Goal: Information Seeking & Learning: Learn about a topic

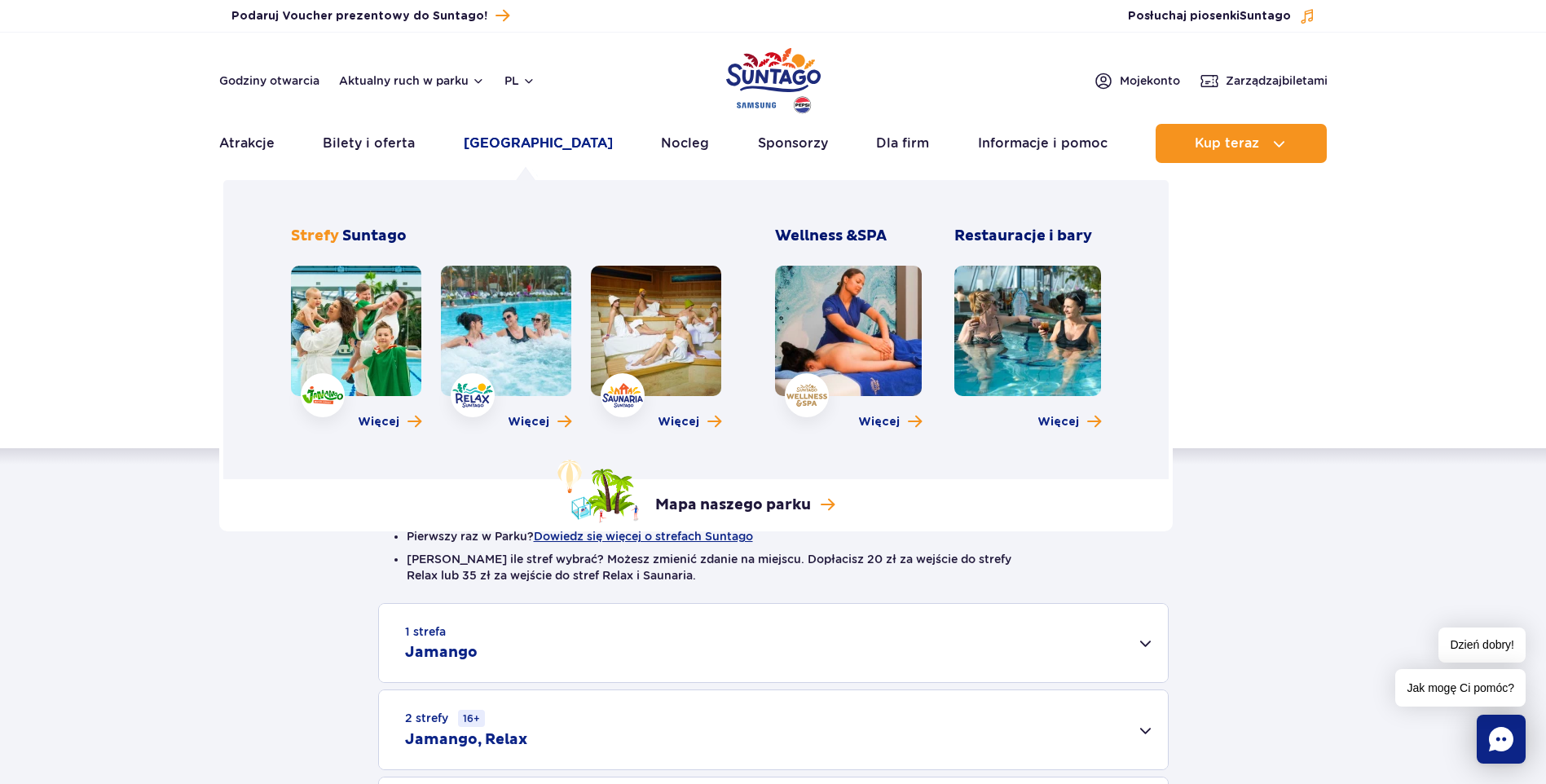
click at [550, 150] on link "[GEOGRAPHIC_DATA]" at bounding box center [538, 144] width 149 height 39
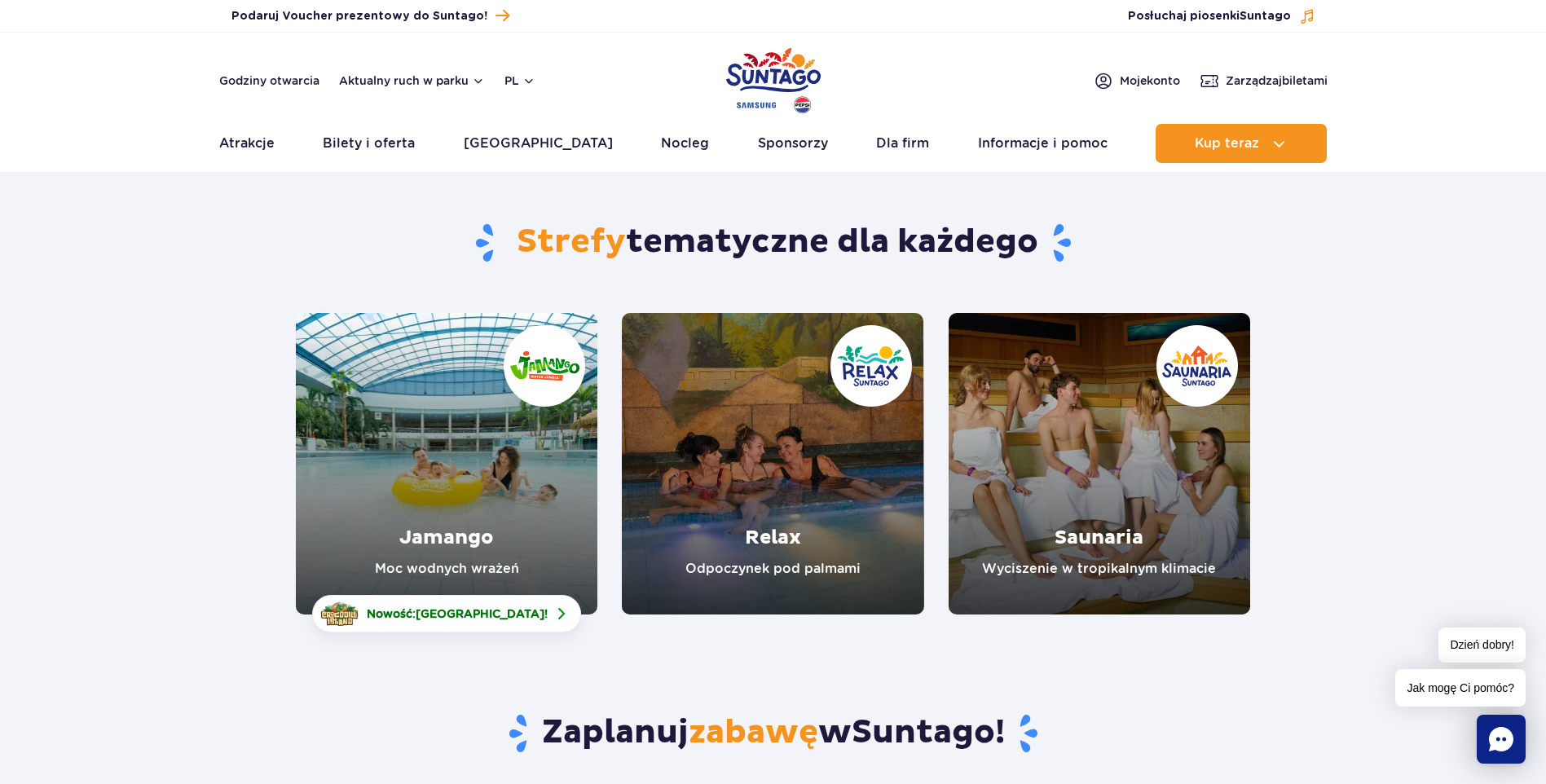
click at [475, 474] on link "Jamango" at bounding box center [447, 463] width 302 height 302
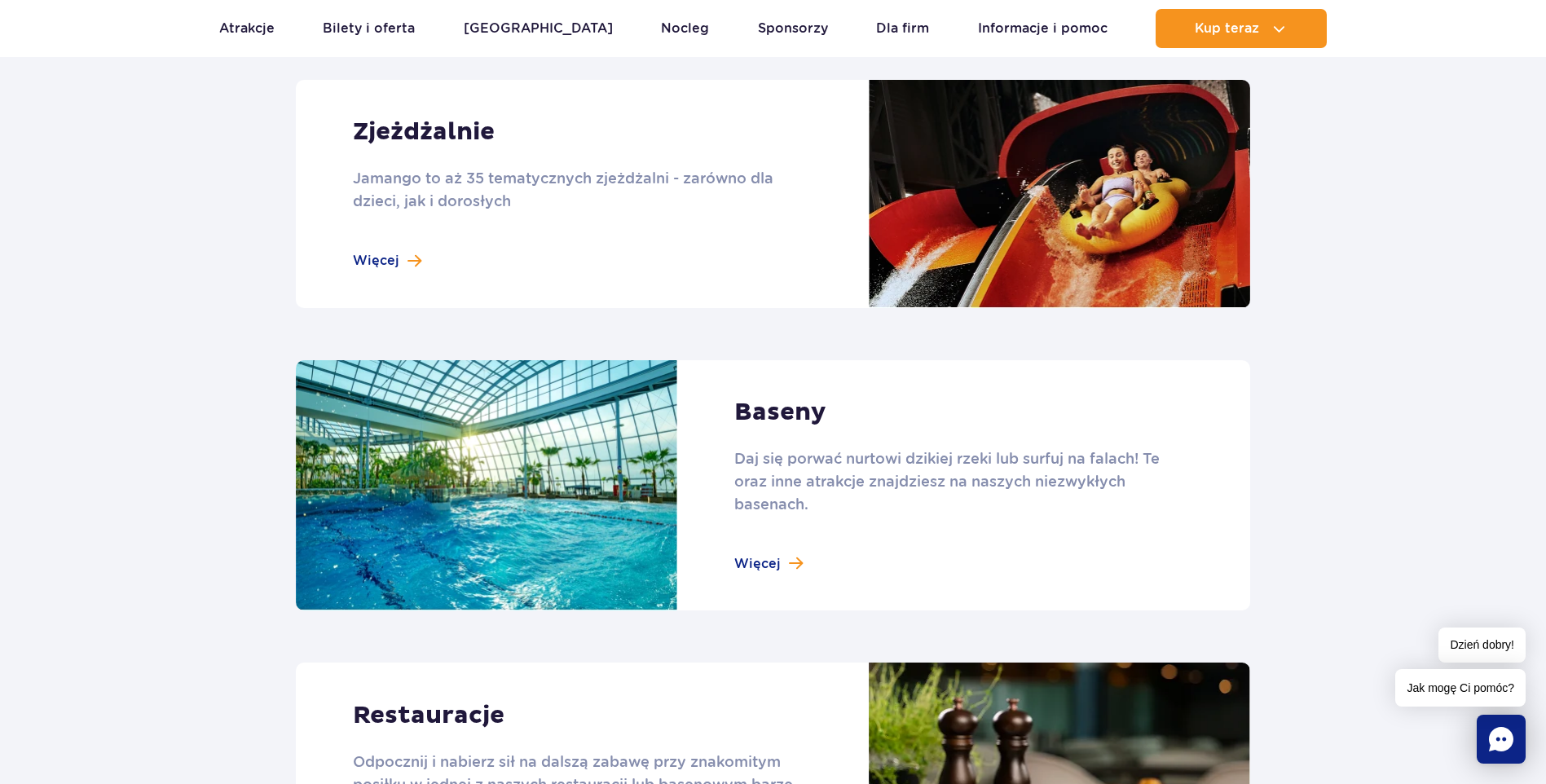
scroll to position [1467, 0]
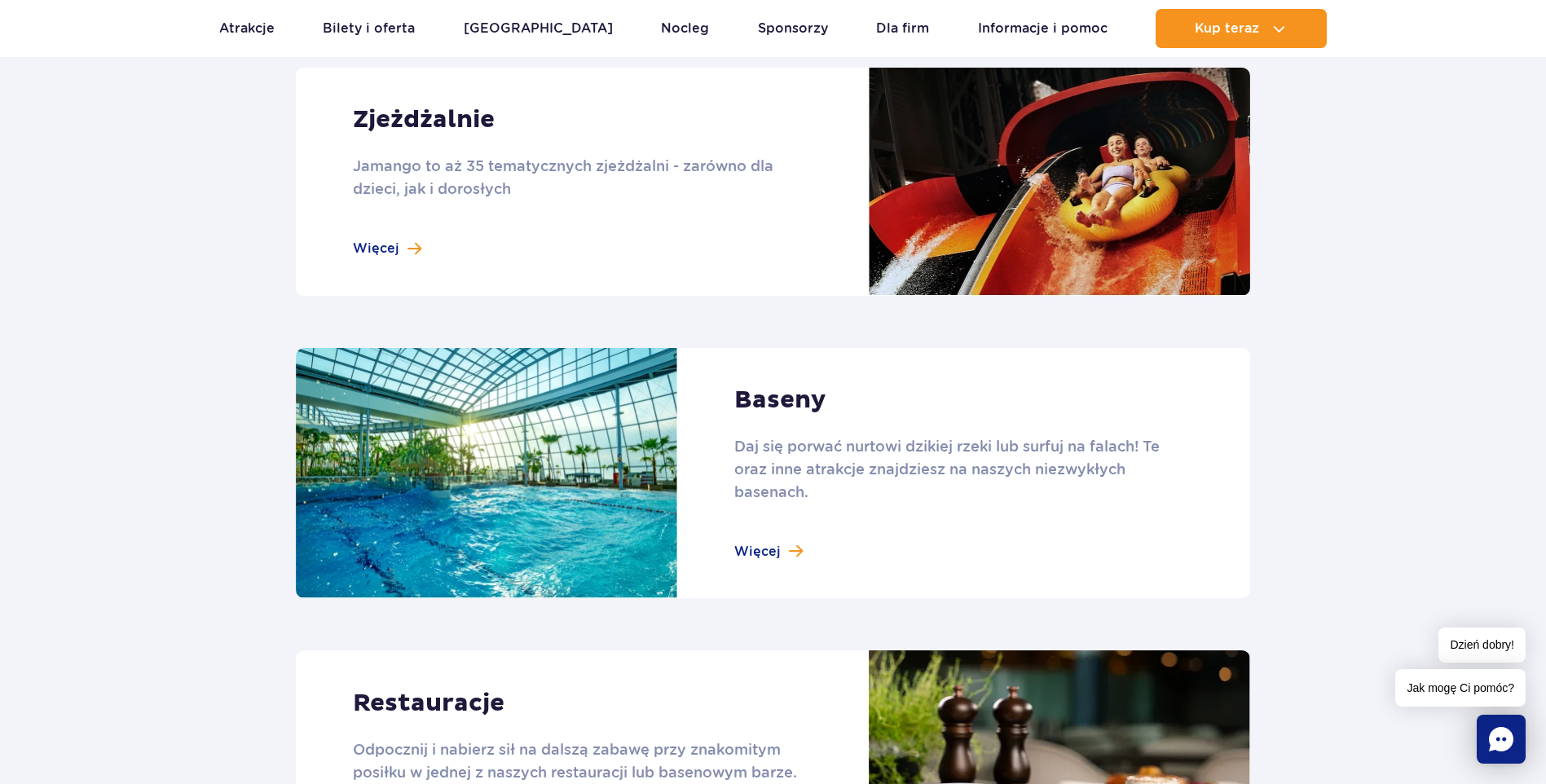
click at [380, 259] on link at bounding box center [773, 181] width 954 height 228
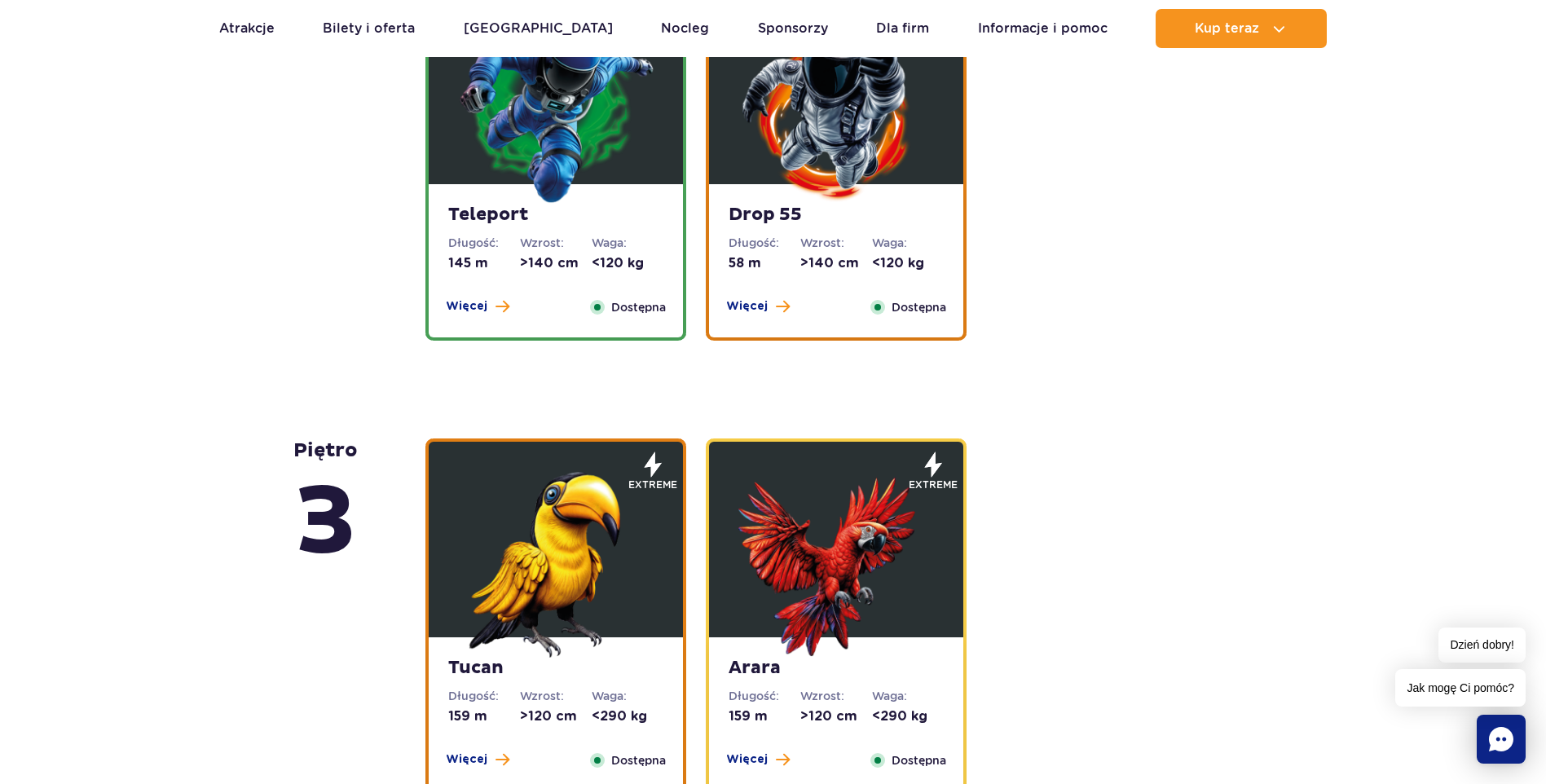
scroll to position [1793, 0]
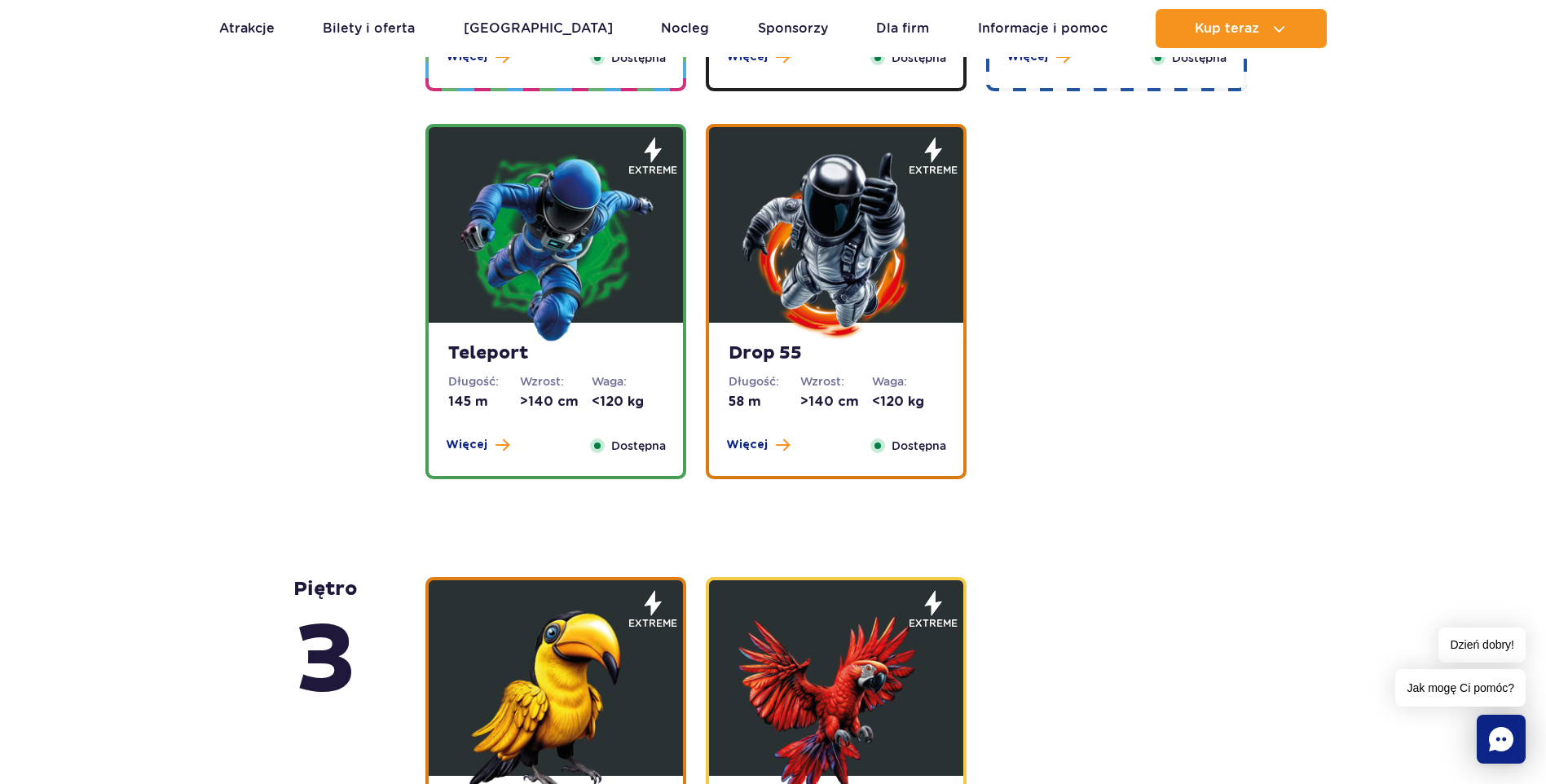
click at [774, 350] on strong "Drop 55" at bounding box center [837, 354] width 216 height 23
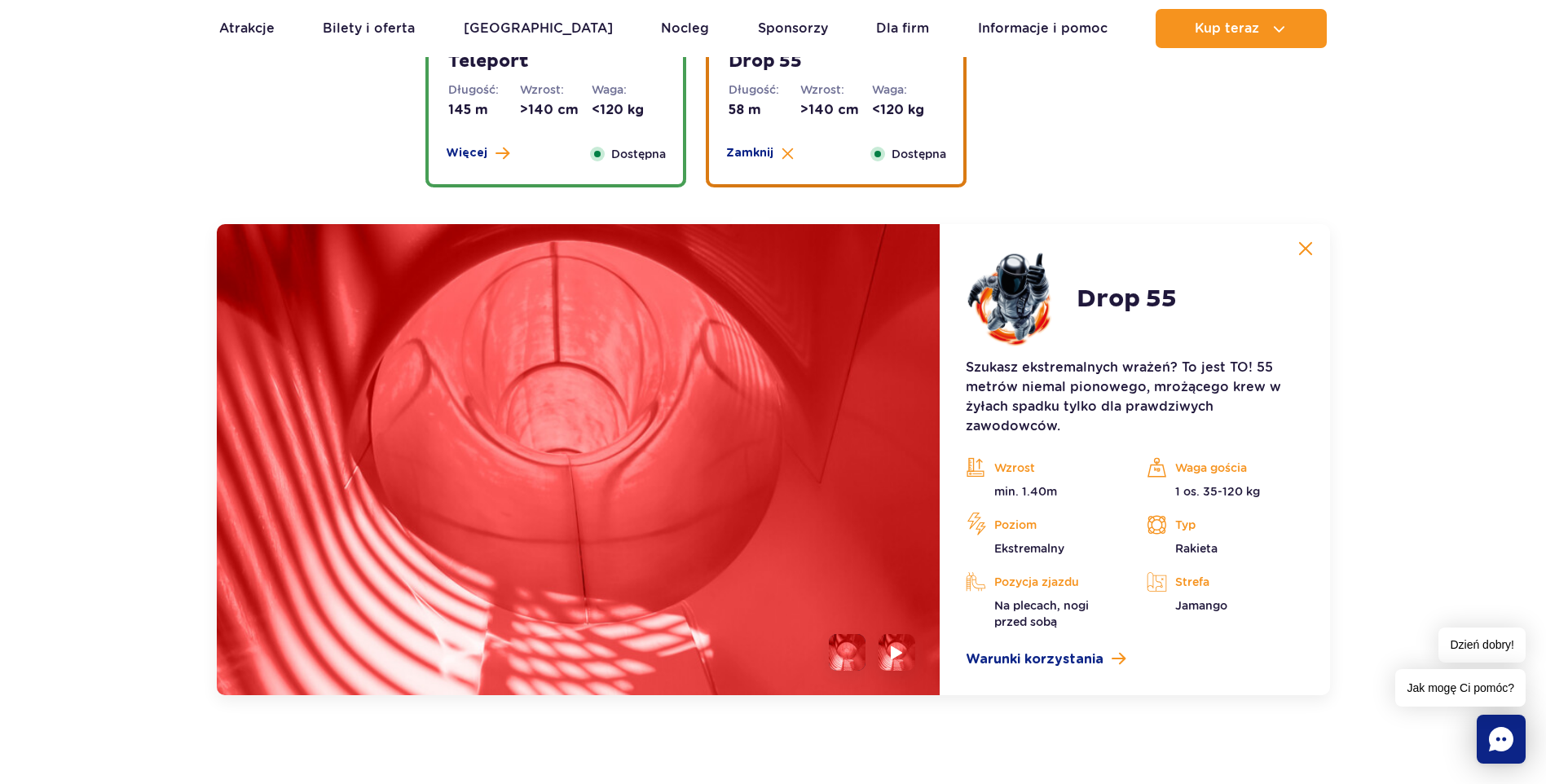
scroll to position [2211, 0]
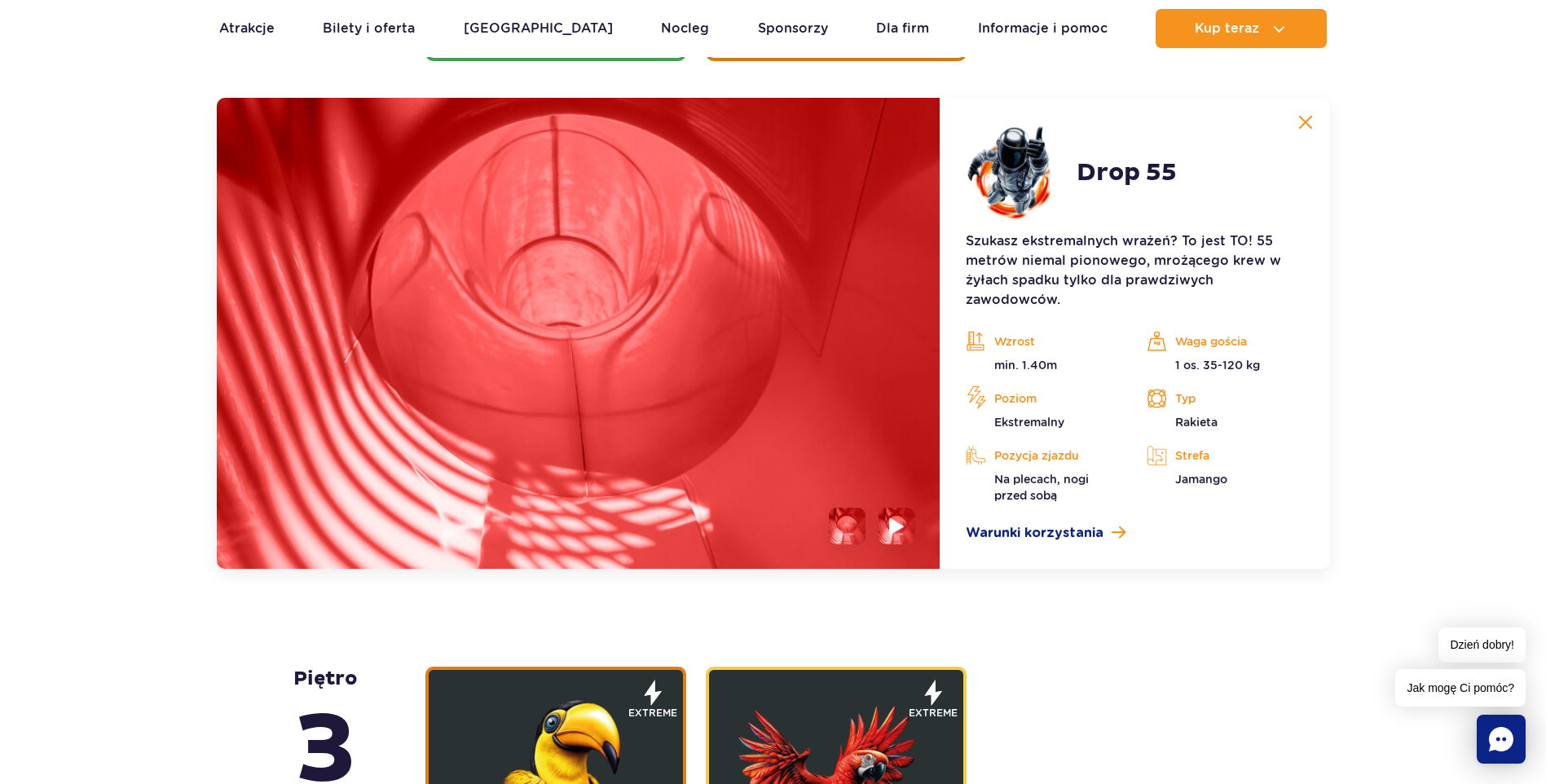
click at [890, 531] on img at bounding box center [898, 526] width 16 height 19
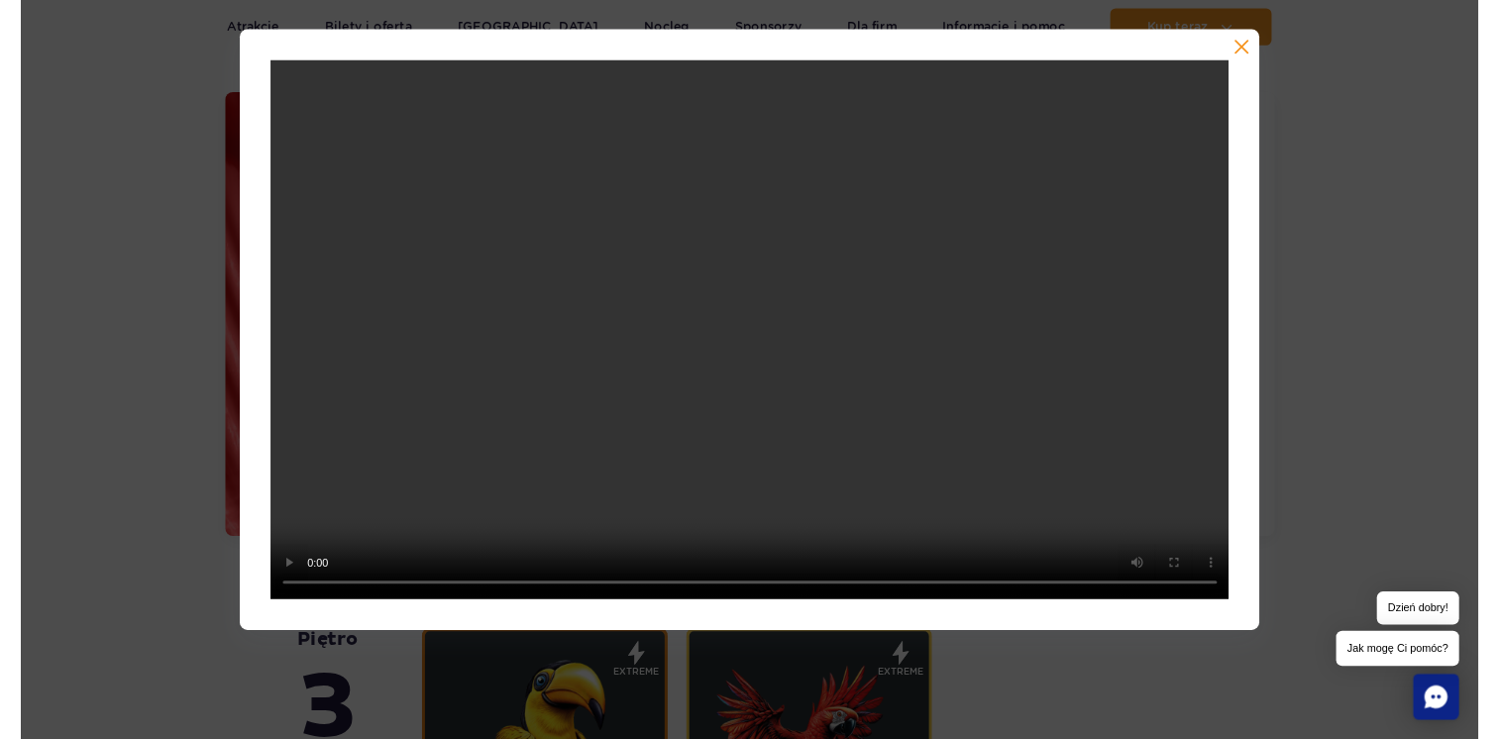
scroll to position [2686, 0]
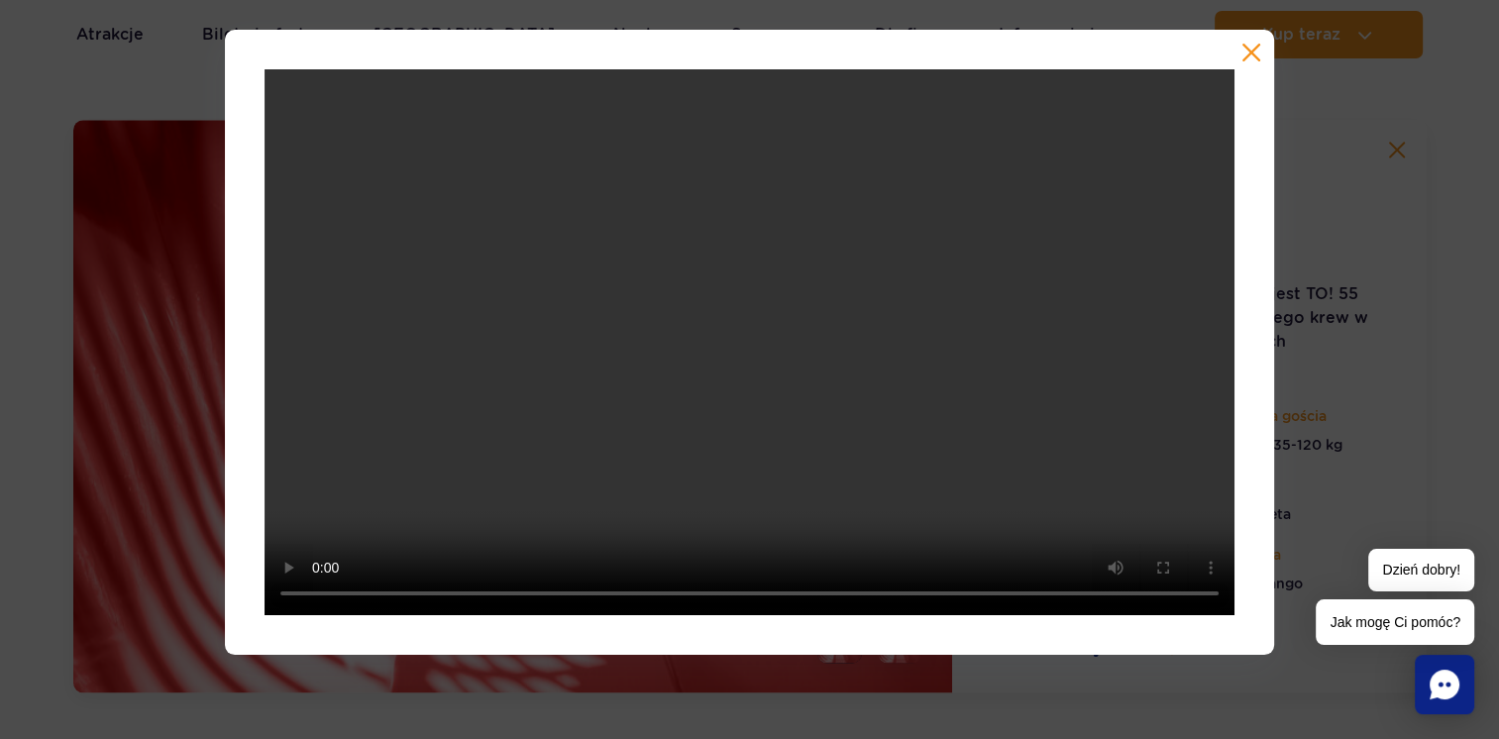
click at [1243, 55] on button "button" at bounding box center [1251, 53] width 20 height 20
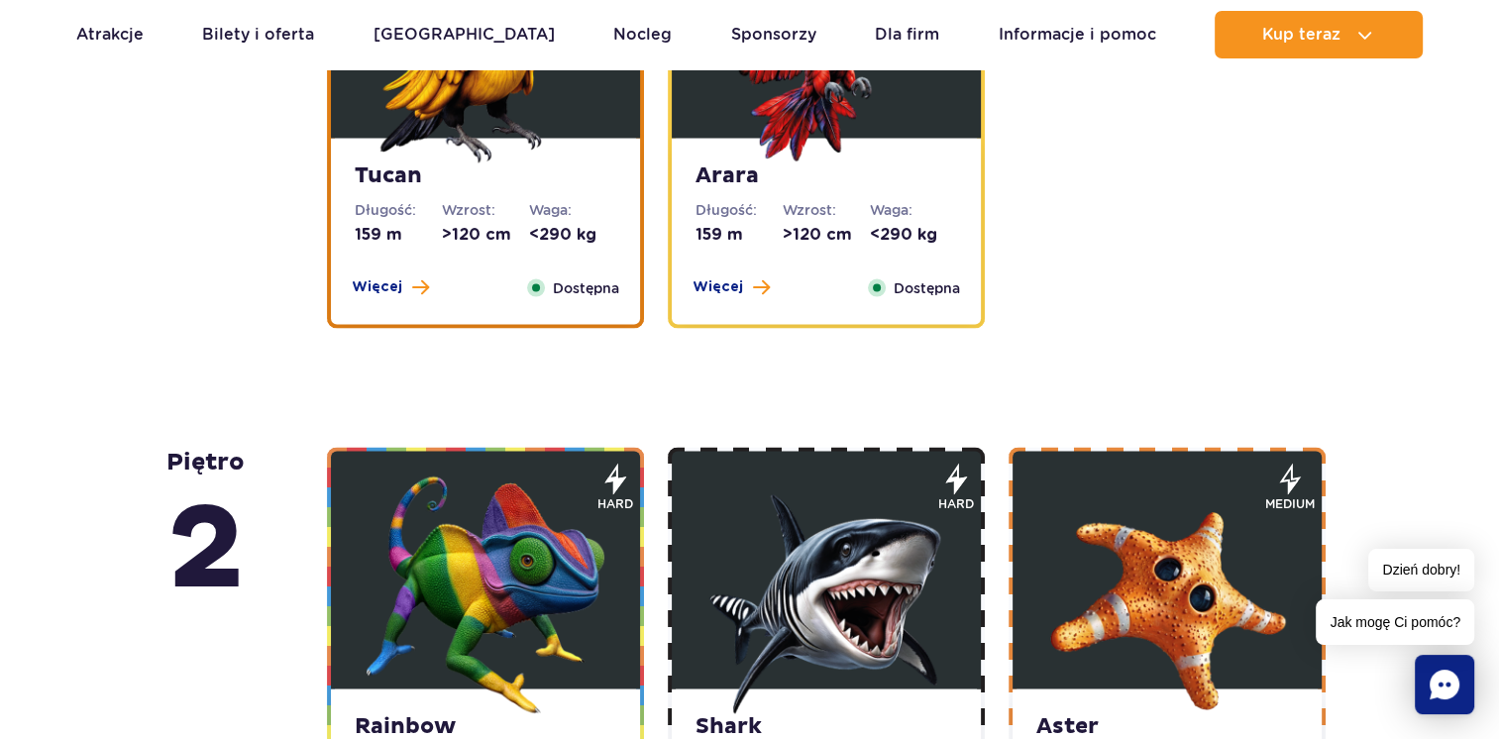
scroll to position [3677, 0]
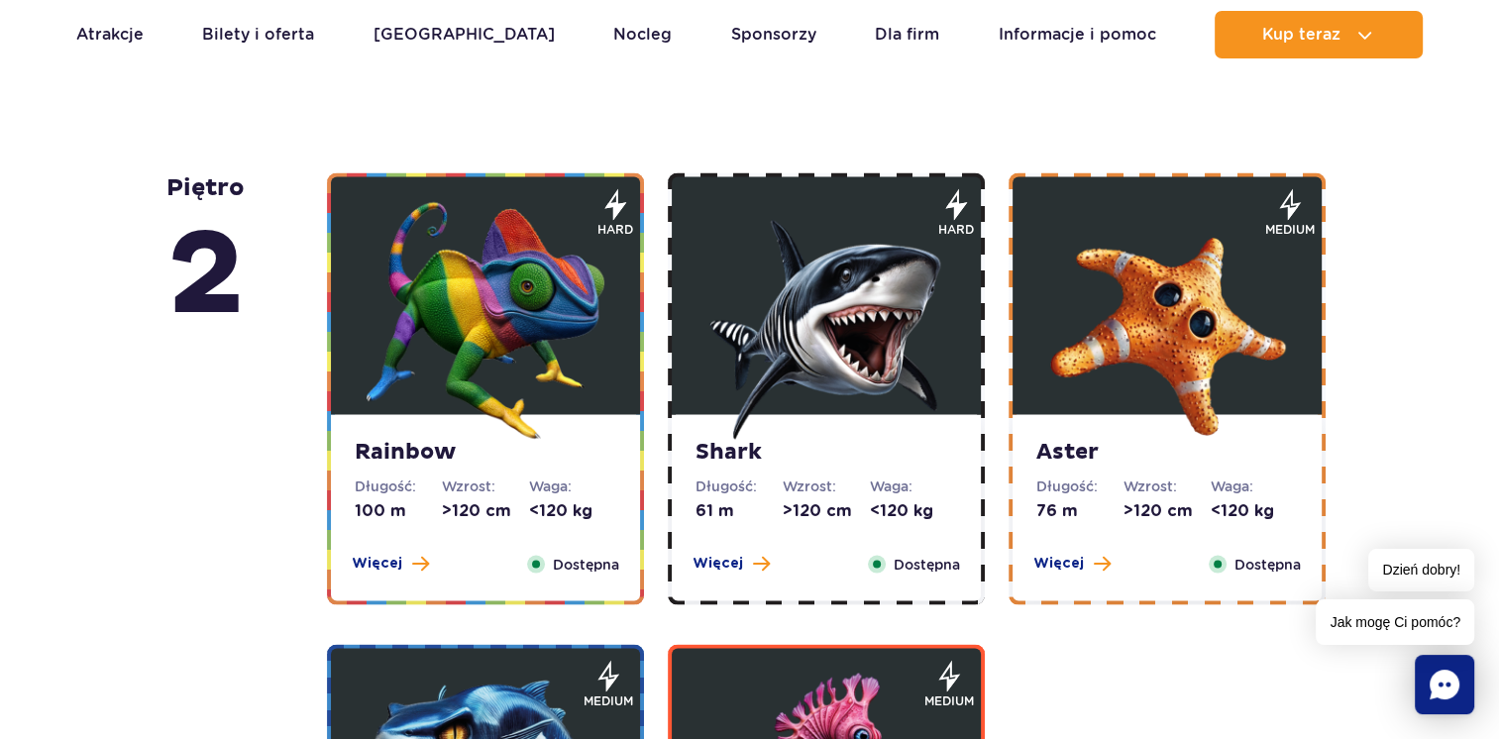
click at [739, 446] on strong "Shark" at bounding box center [826, 453] width 262 height 28
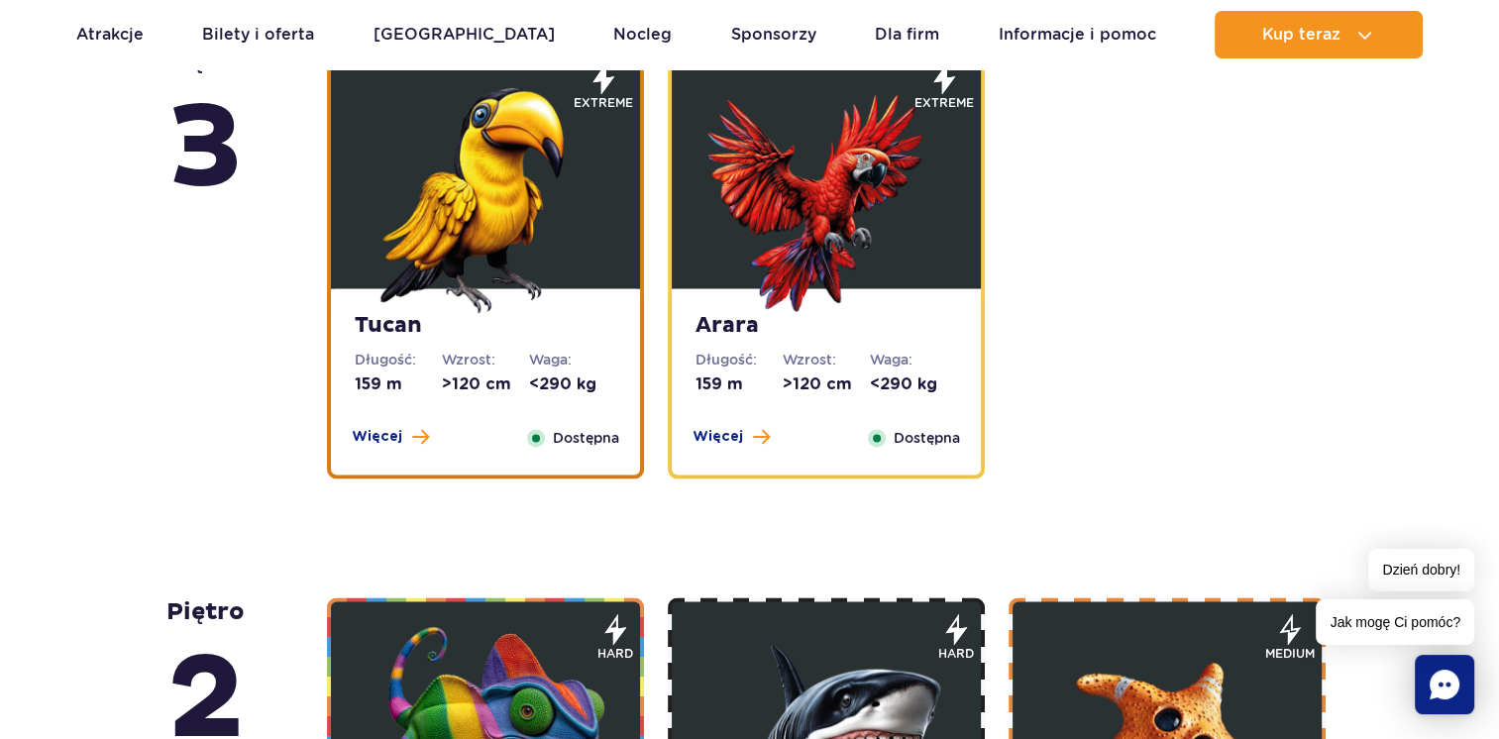
scroll to position [2599, 0]
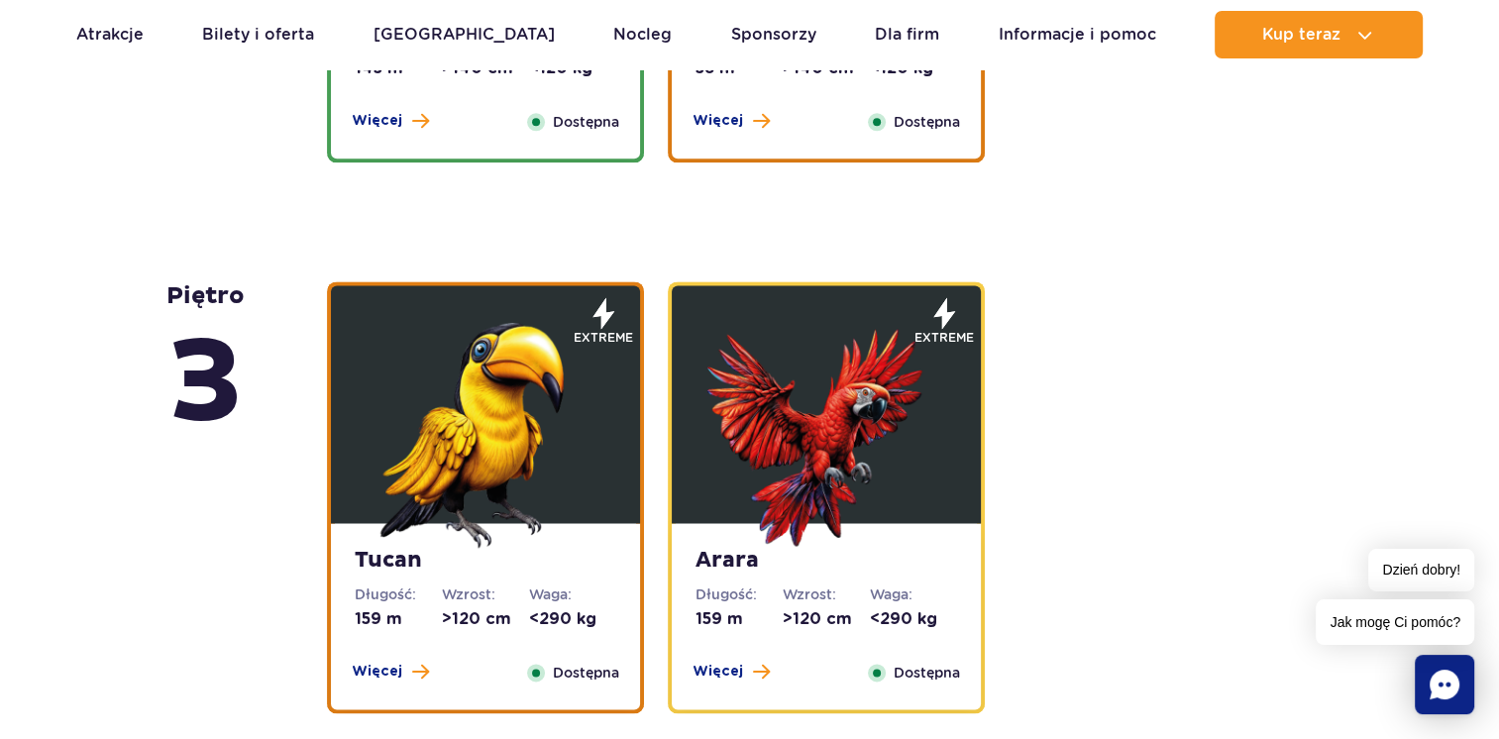
click at [476, 493] on img at bounding box center [486, 429] width 238 height 238
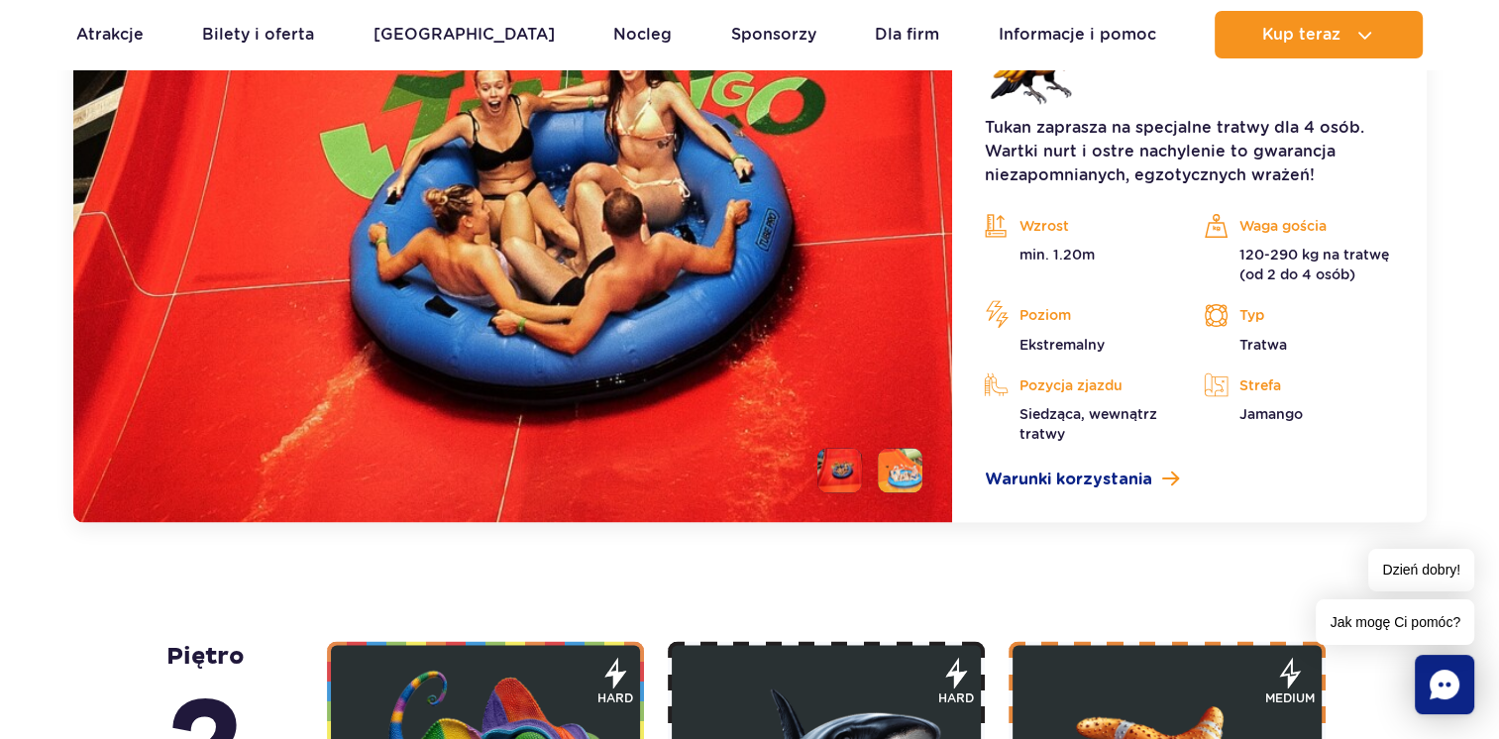
scroll to position [3138, 0]
